Goal: Contribute content: Contribute content

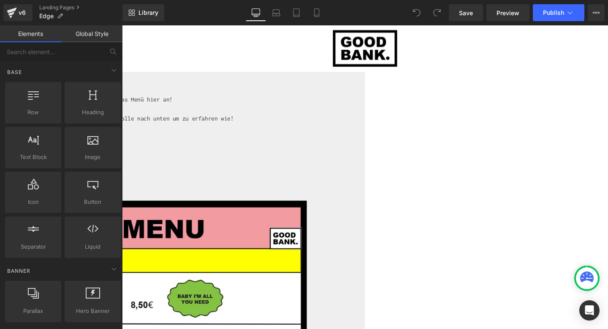
scroll to position [276, 0]
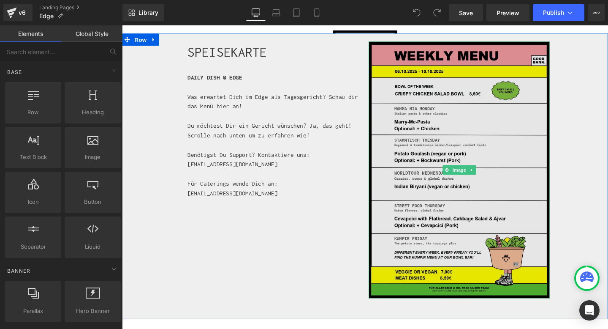
scroll to position [272, 0]
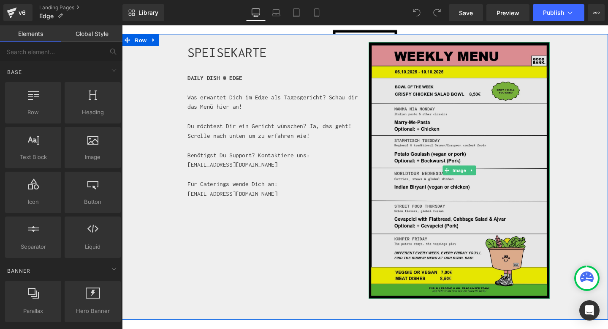
click at [489, 140] on img at bounding box center [476, 177] width 190 height 269
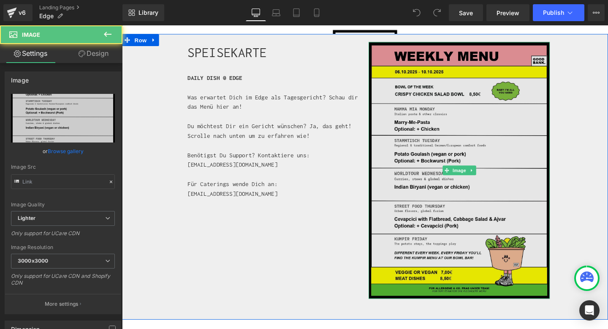
type input "[URL][DOMAIN_NAME]"
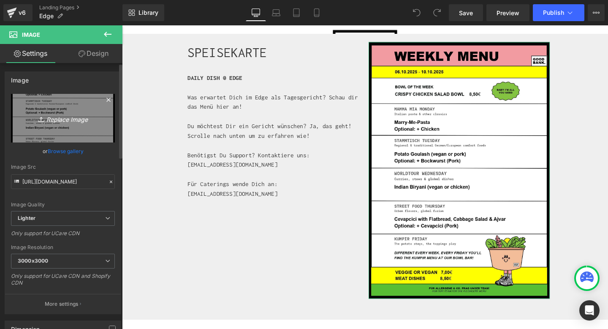
click at [62, 120] on icon "Replace Image" at bounding box center [63, 118] width 68 height 11
type input "C:\fakepath\CW_41.jpeg"
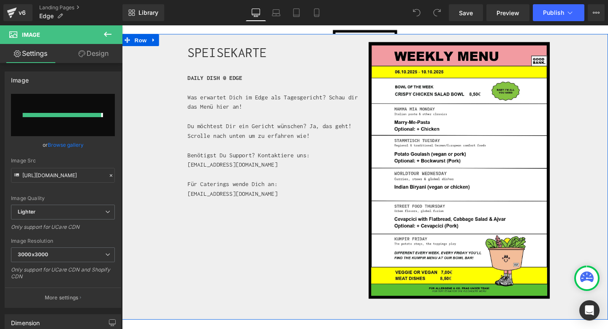
type input "[URL][DOMAIN_NAME]"
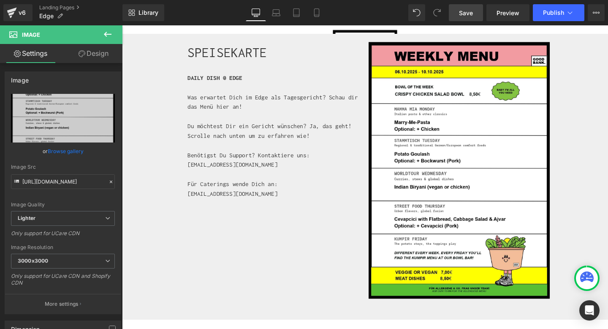
click at [470, 10] on span "Save" at bounding box center [466, 12] width 14 height 9
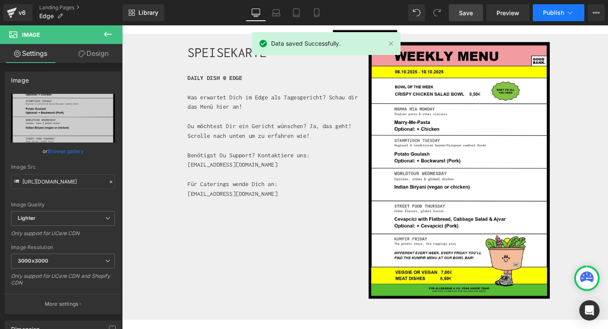
click at [547, 8] on button "Publish" at bounding box center [559, 12] width 52 height 17
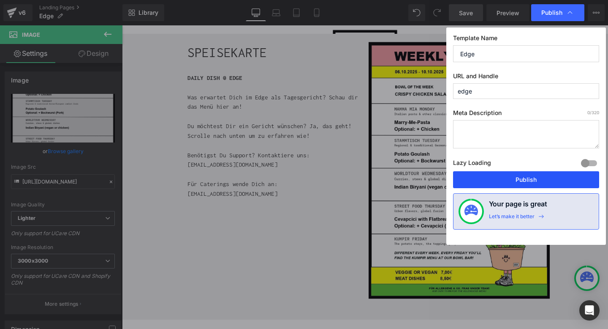
click at [519, 177] on button "Publish" at bounding box center [526, 179] width 146 height 17
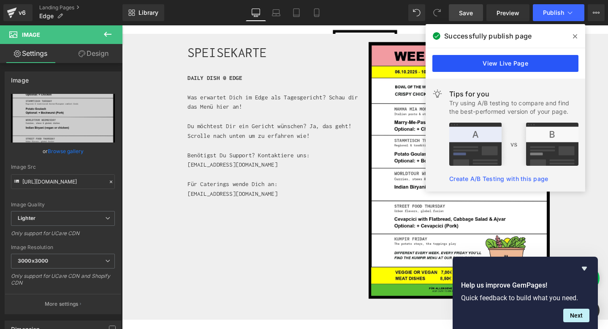
click at [500, 59] on link "View Live Page" at bounding box center [505, 63] width 146 height 17
